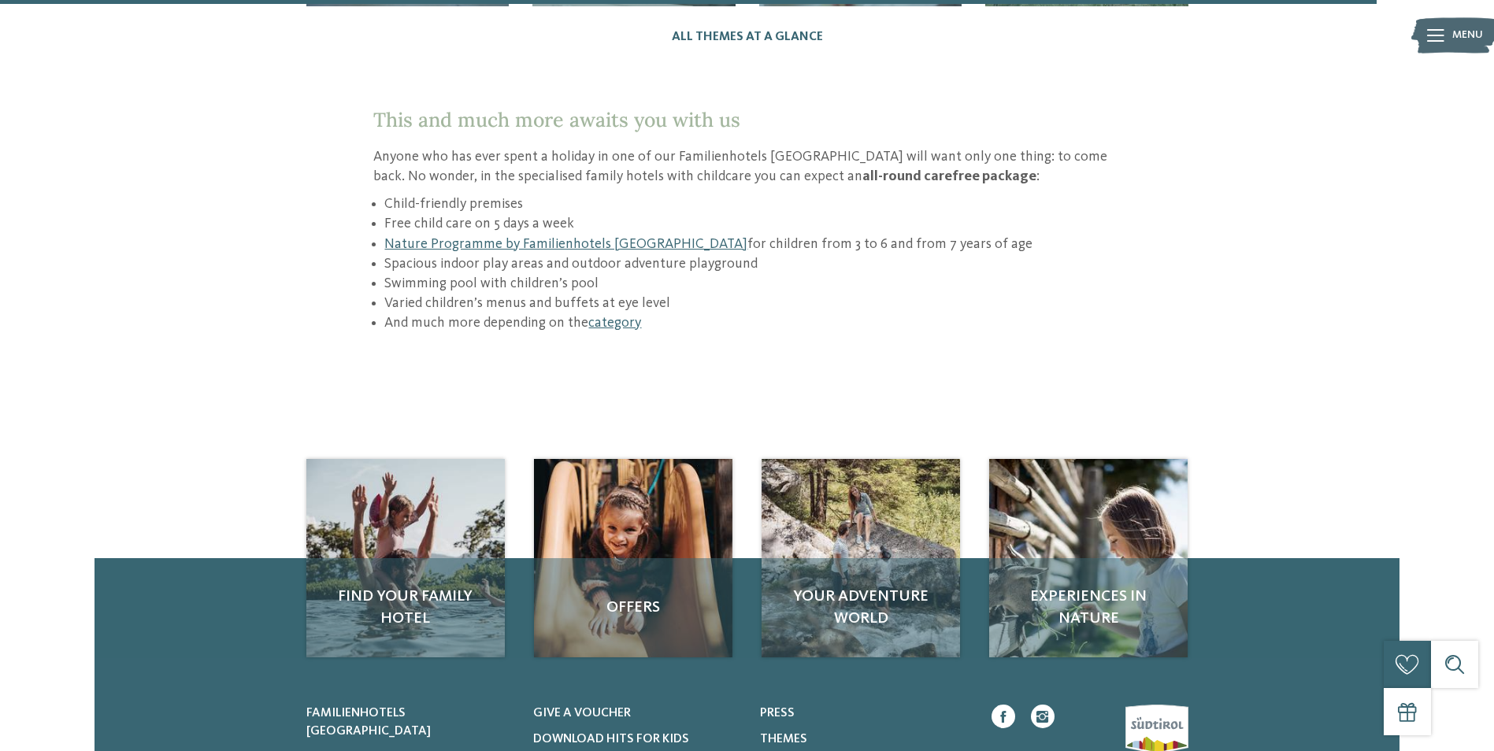
scroll to position [2363, 0]
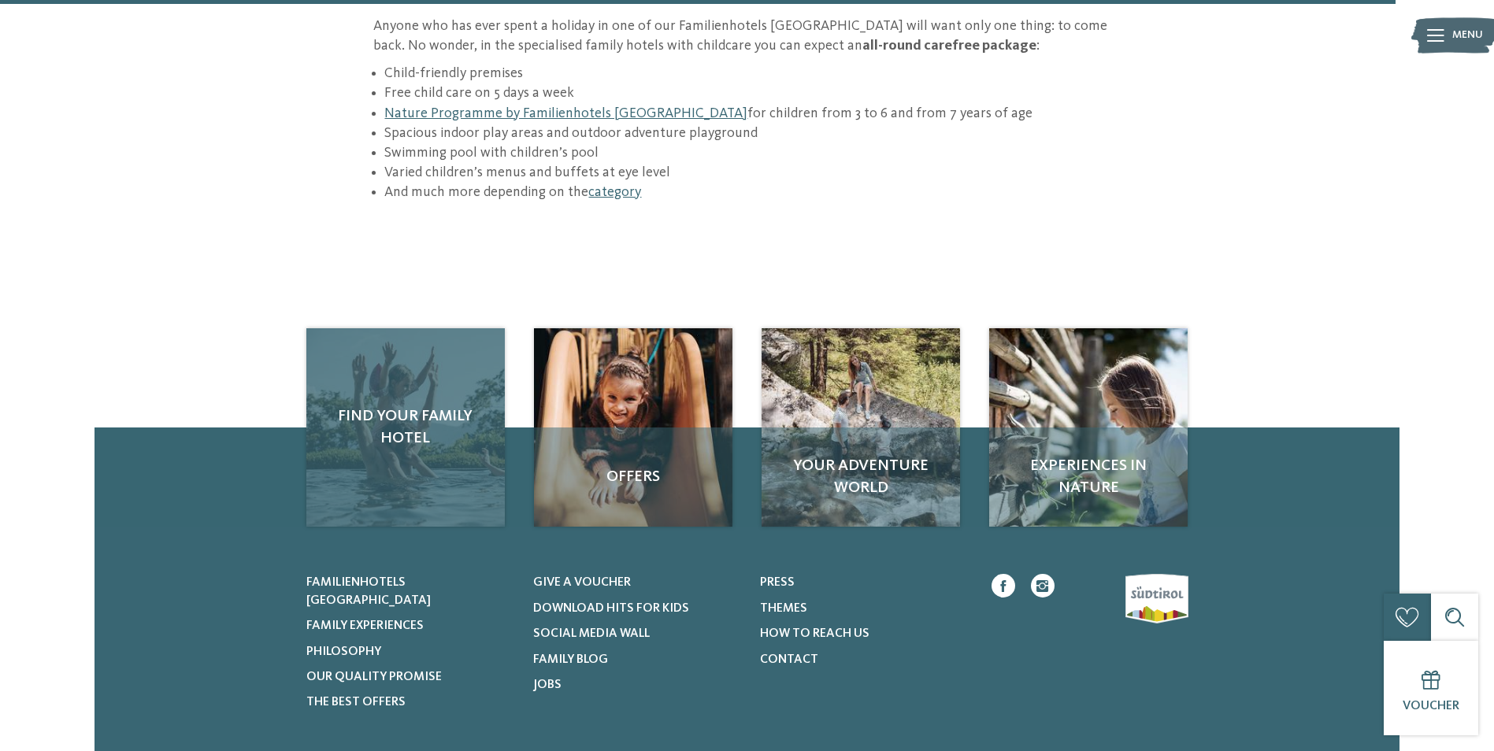
click at [454, 406] on span "Find your family hotel" at bounding box center [405, 428] width 167 height 44
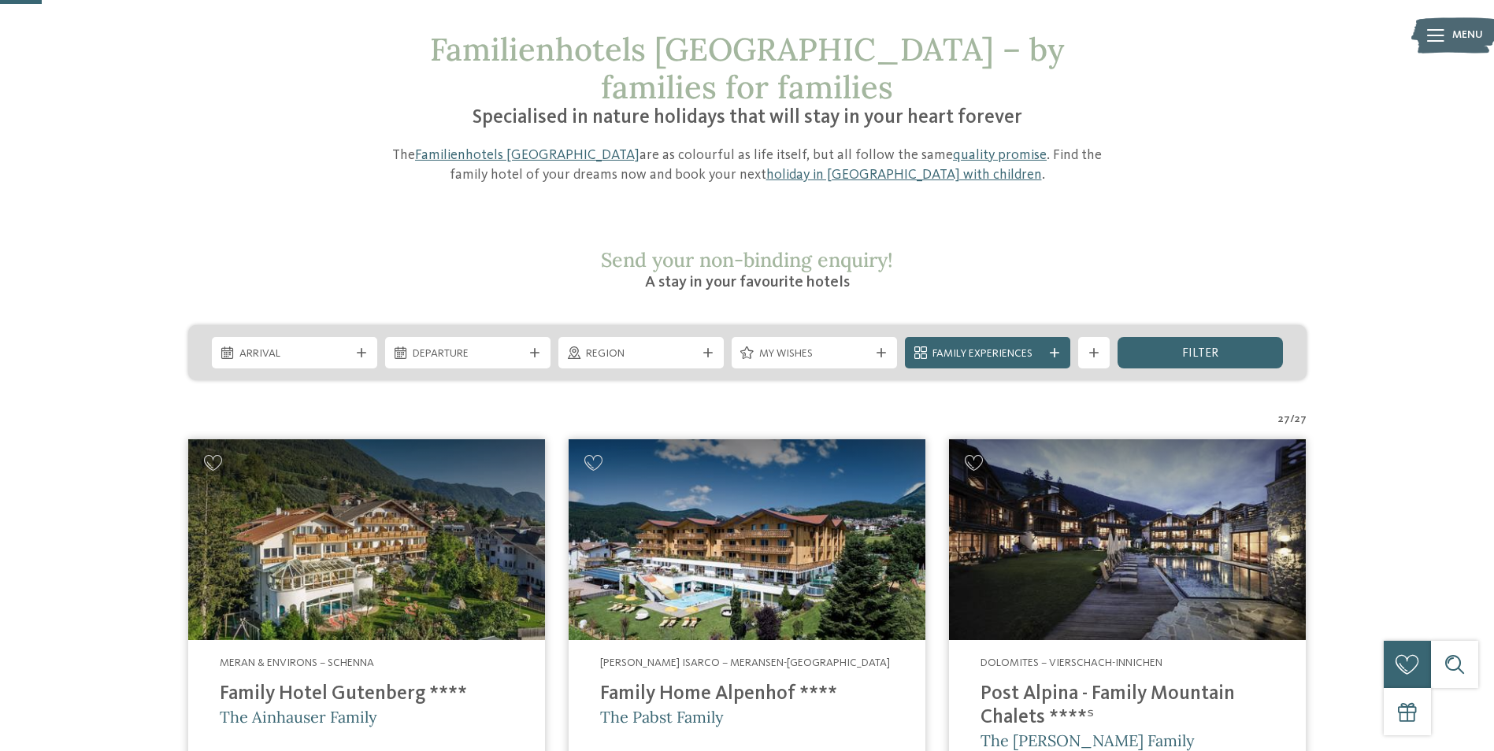
scroll to position [79, 0]
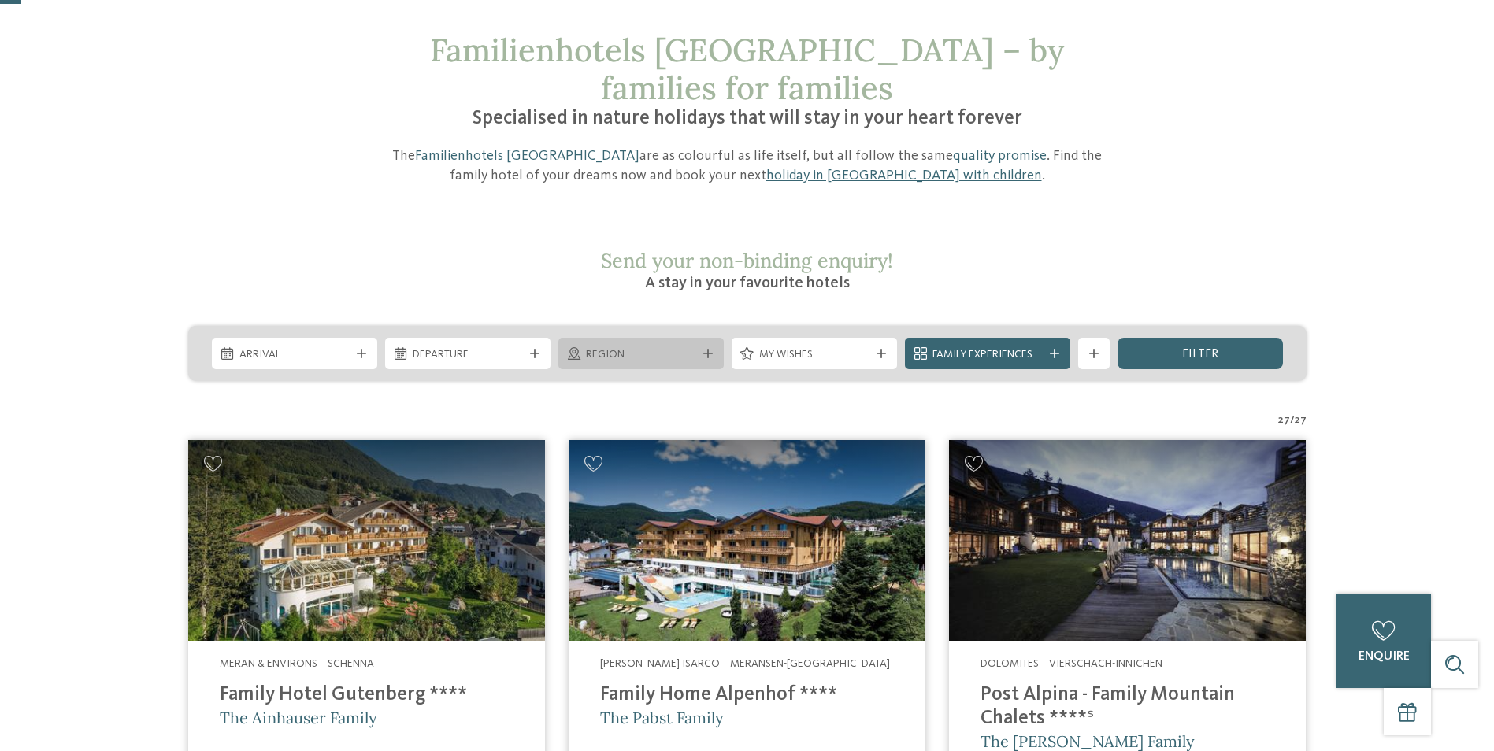
click at [667, 338] on div "Region" at bounding box center [640, 354] width 165 height 32
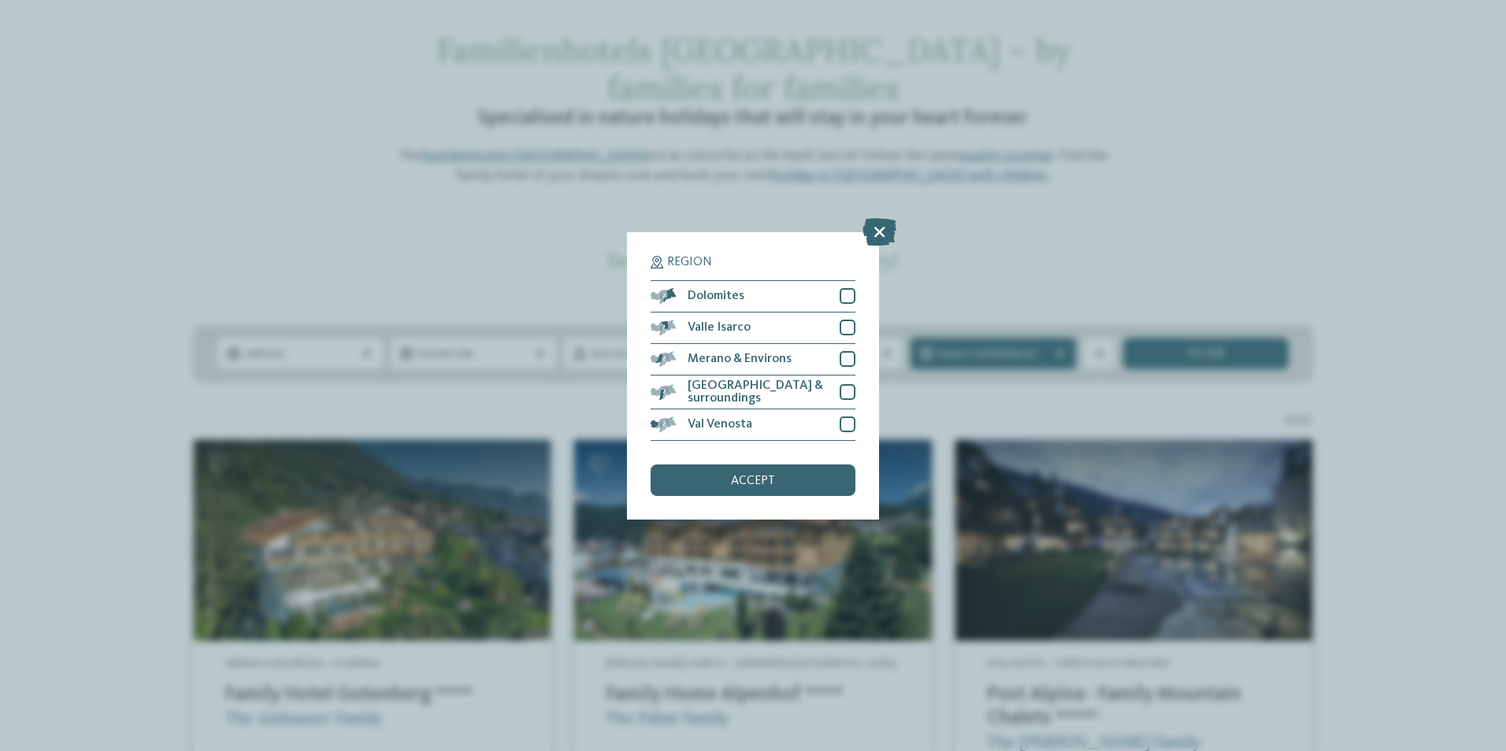
click at [807, 172] on div "Region Dolomites" at bounding box center [753, 375] width 1506 height 751
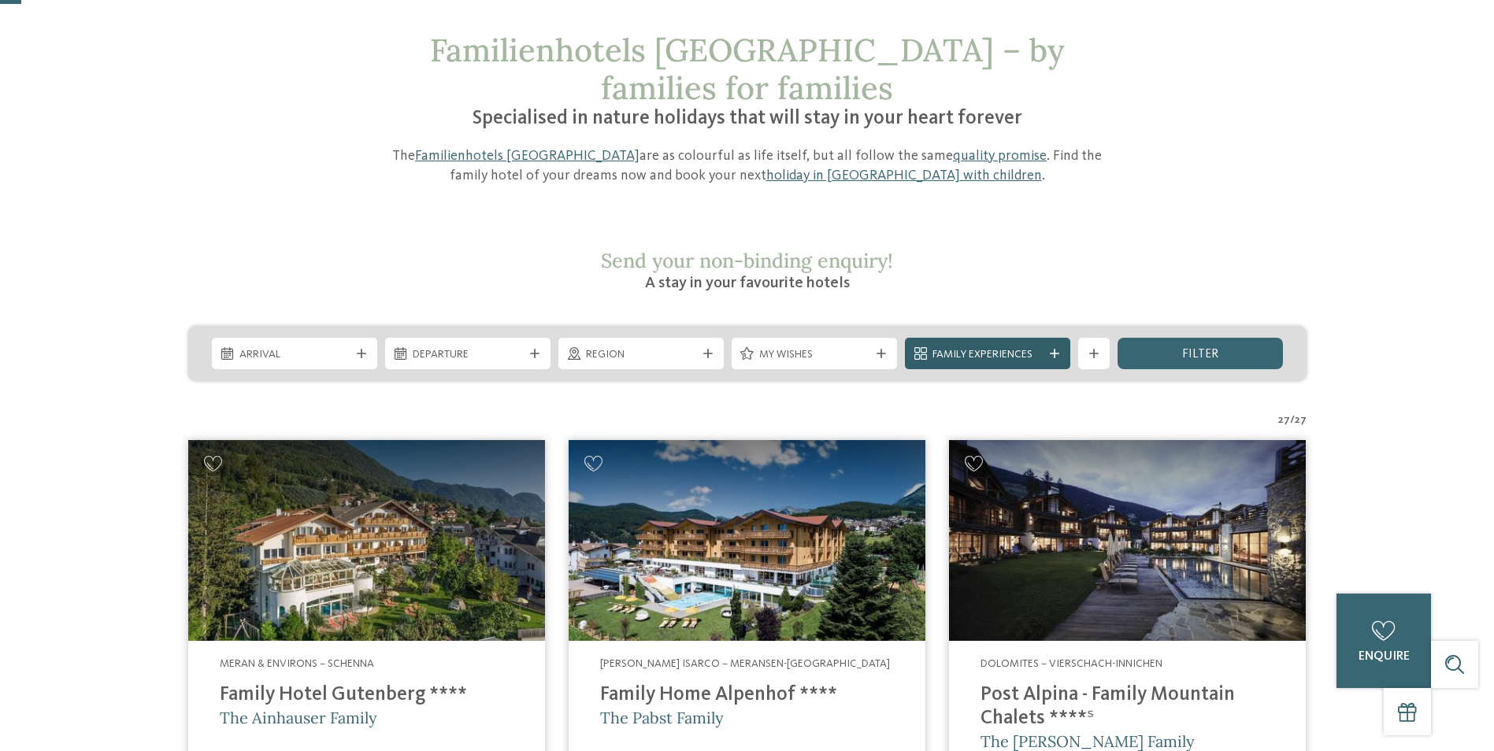
click at [1052, 349] on icon at bounding box center [1054, 353] width 9 height 9
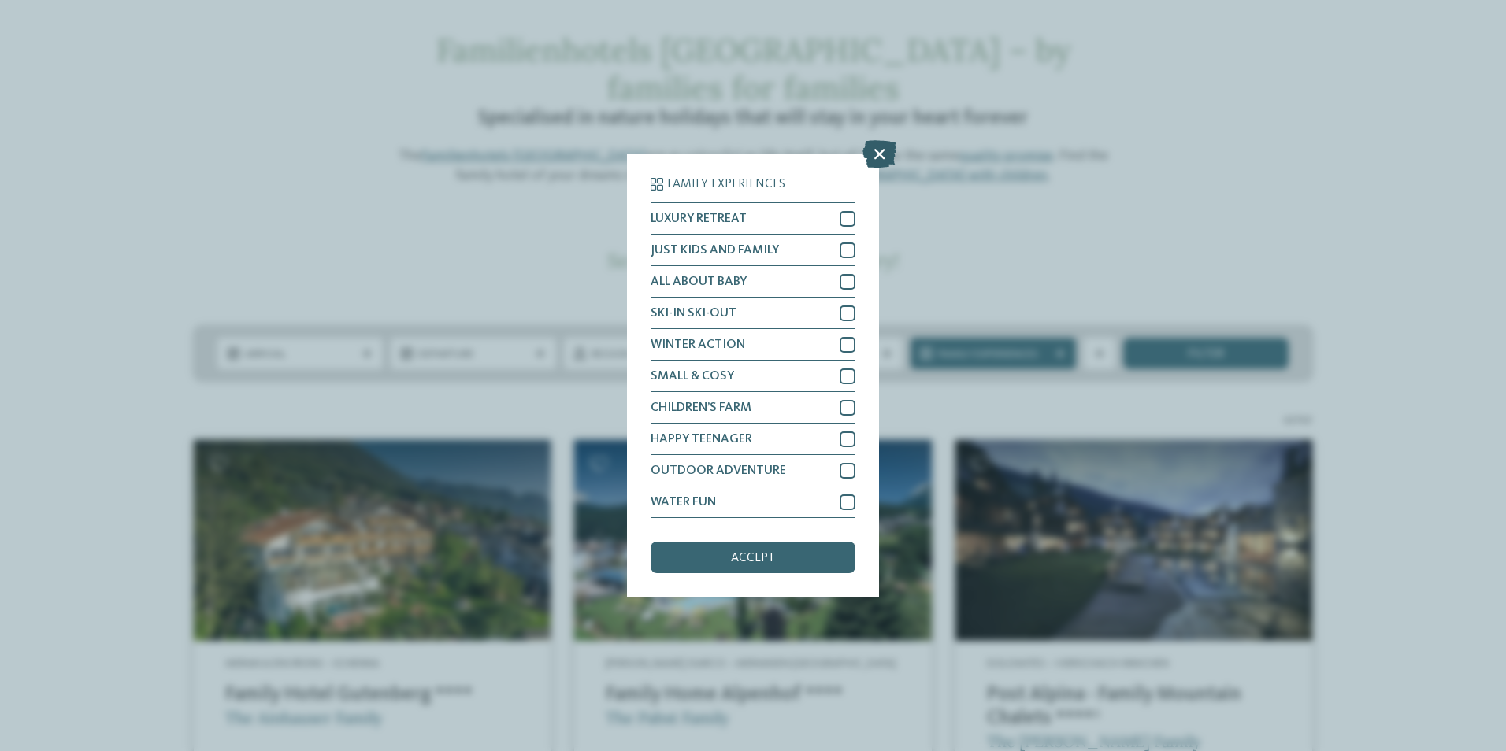
click at [872, 150] on icon at bounding box center [879, 154] width 34 height 28
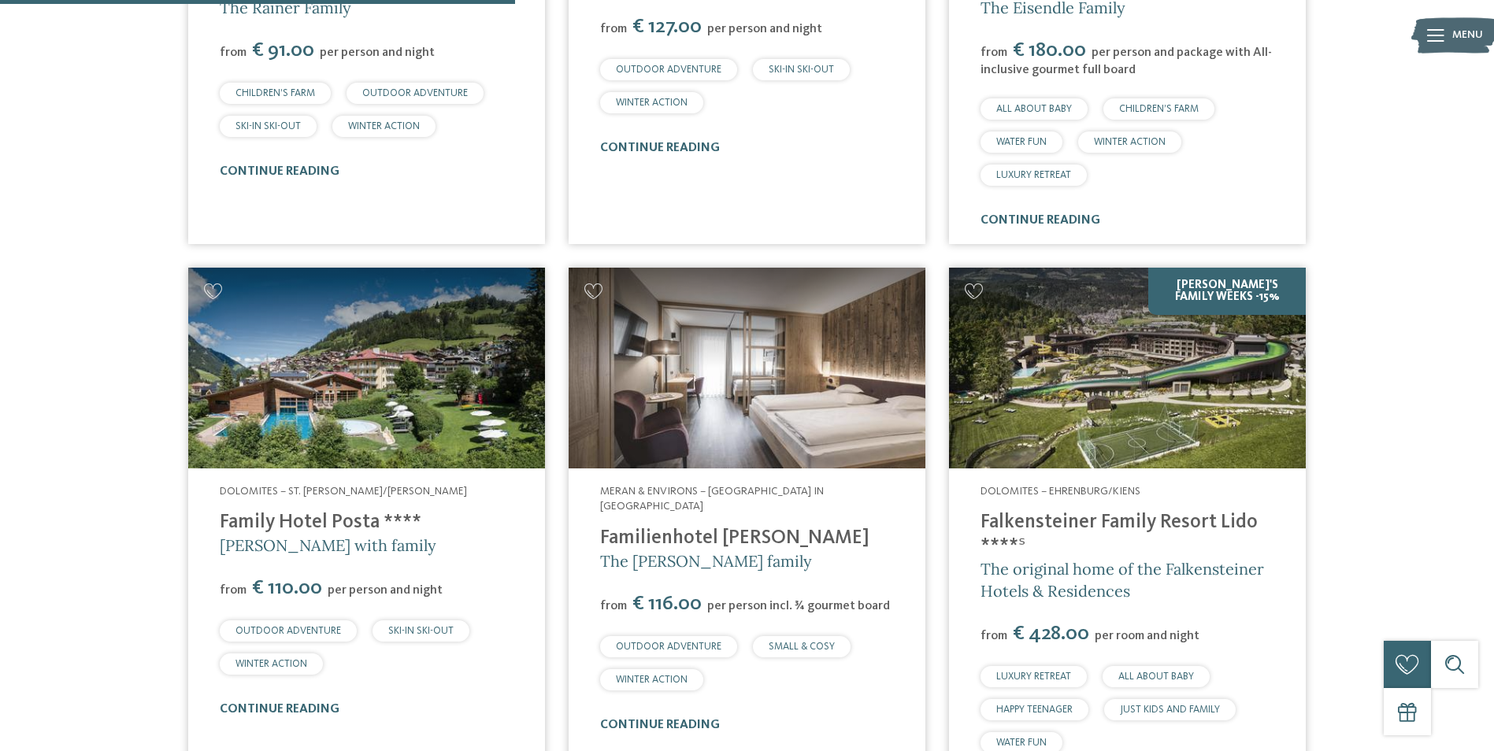
scroll to position [1890, 0]
